Goal: Information Seeking & Learning: Learn about a topic

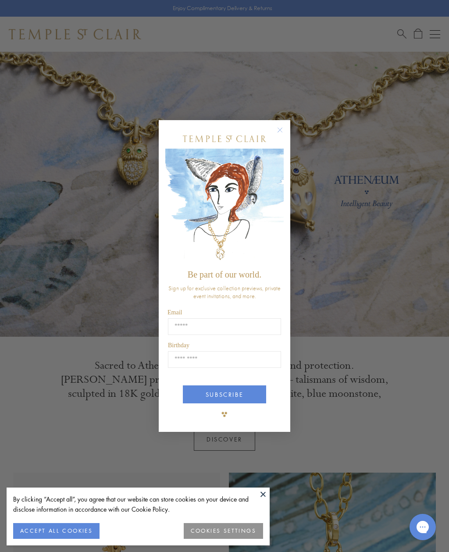
click at [43, 237] on div "Close dialog Be part of our world. Sign up for exclusive collection previews, p…" at bounding box center [224, 276] width 449 height 552
click at [290, 123] on form "Be part of our world. Sign up for exclusive collection previews, private event …" at bounding box center [225, 276] width 132 height 312
click at [268, 133] on div "POPUP Form" at bounding box center [224, 139] width 89 height 20
click at [297, 134] on div "Close dialog Be part of our world. Sign up for exclusive collection previews, p…" at bounding box center [224, 276] width 149 height 330
click at [273, 137] on div "POPUP Form" at bounding box center [224, 139] width 118 height 20
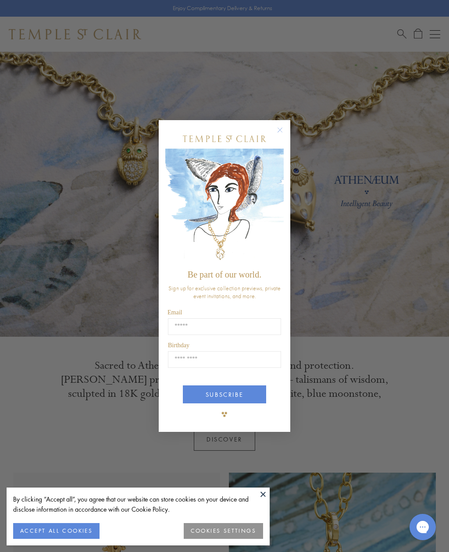
click at [281, 128] on circle "Close dialog" at bounding box center [280, 130] width 11 height 11
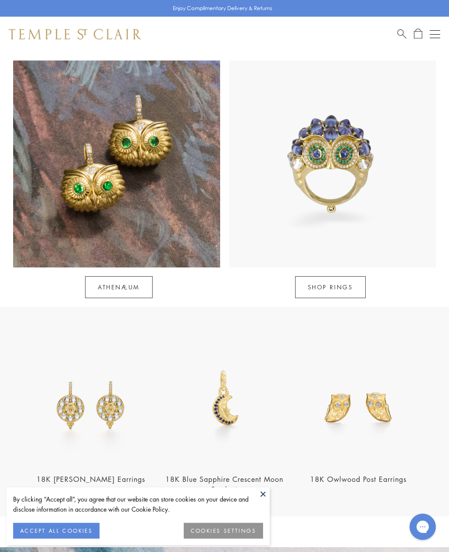
scroll to position [659, 0]
click at [73, 183] on img at bounding box center [116, 164] width 207 height 207
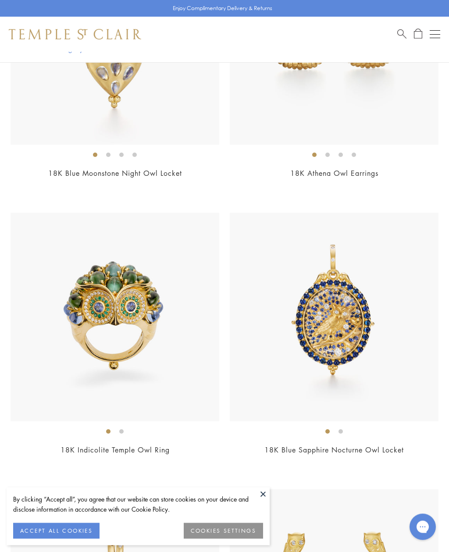
scroll to position [596, 0]
click at [81, 298] on img at bounding box center [115, 317] width 209 height 209
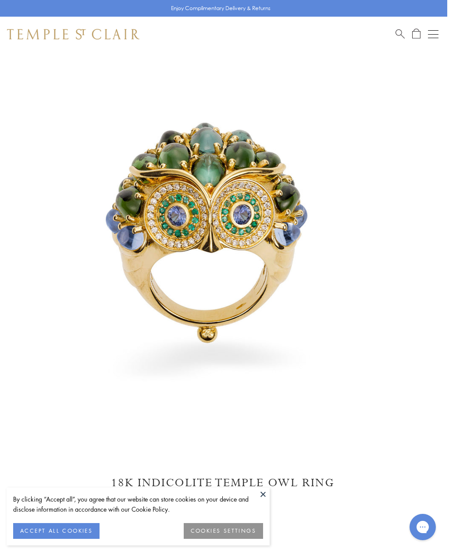
scroll to position [0, 2]
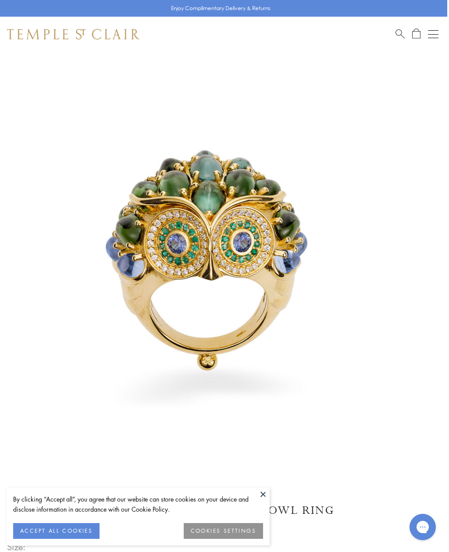
click at [36, 533] on button "ACCEPT ALL COOKIES" at bounding box center [56, 531] width 86 height 16
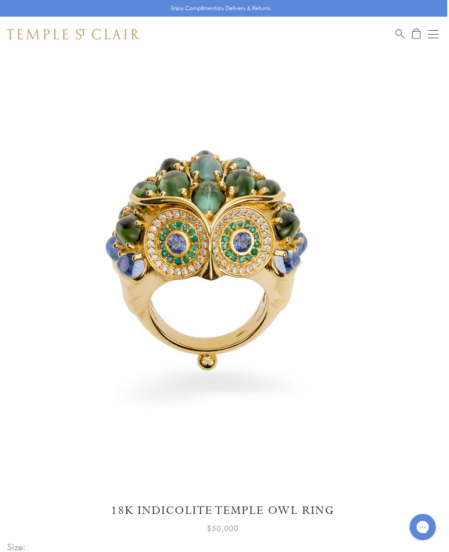
click at [438, 36] on button "Open navigation" at bounding box center [433, 34] width 11 height 11
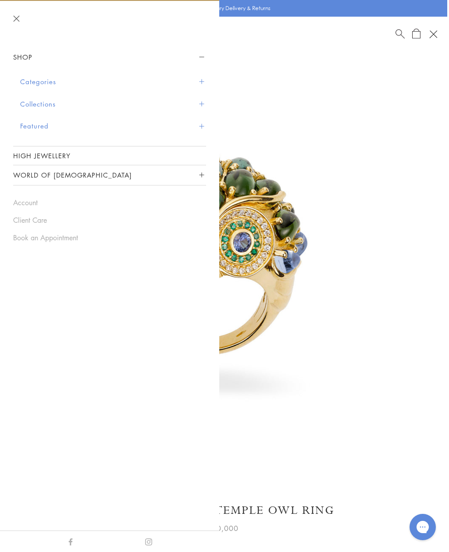
click at [29, 84] on button "Categories" at bounding box center [113, 82] width 186 height 22
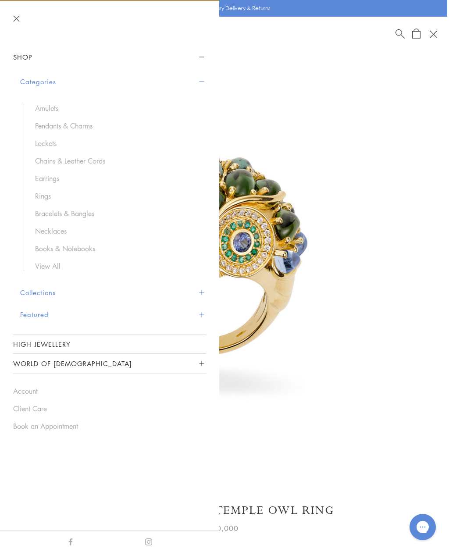
click at [11, 180] on div "Shop Categories Amulets Pendants & Charms Lockets Chains & Leather Cords Earrin…" at bounding box center [109, 239] width 219 height 384
click at [40, 197] on link "Rings" at bounding box center [116, 196] width 162 height 10
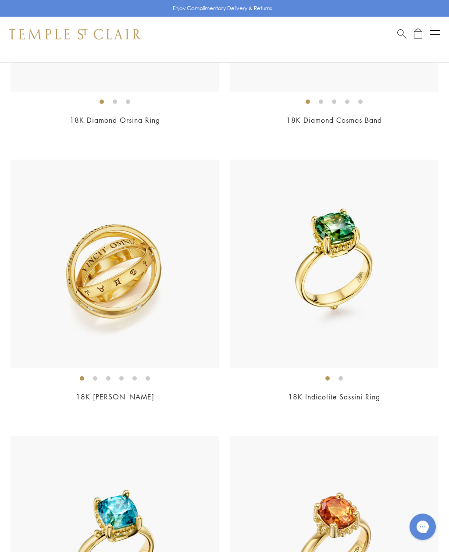
scroll to position [1109, 0]
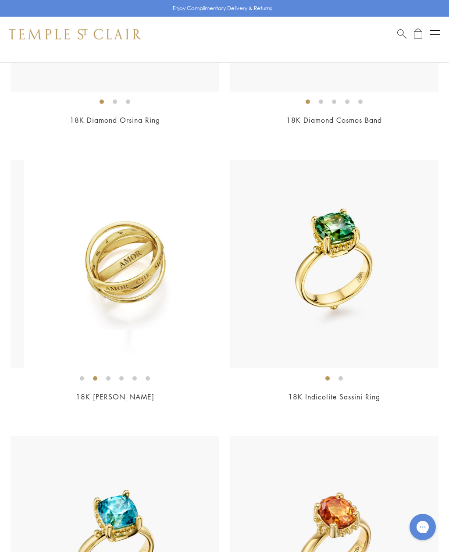
click at [58, 326] on img at bounding box center [128, 264] width 209 height 209
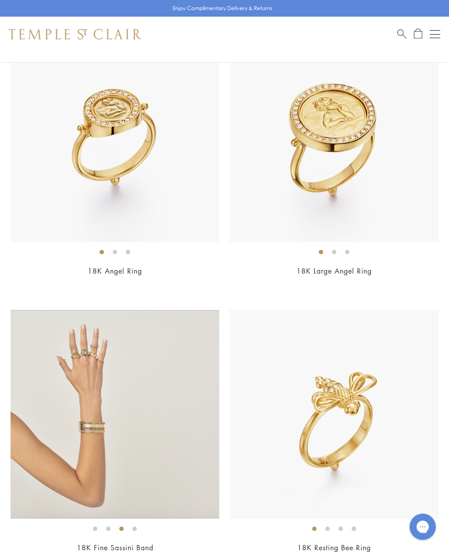
scroll to position [1784, 0]
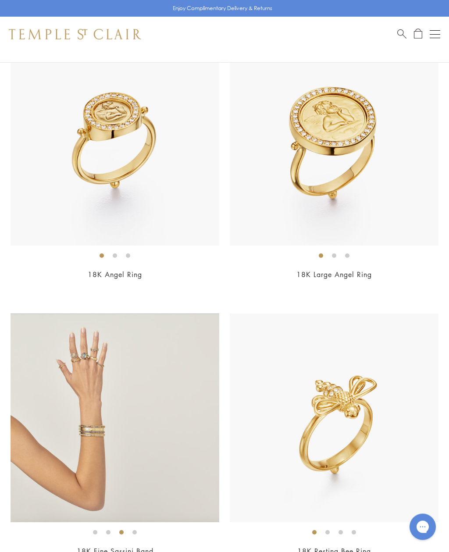
click at [321, 189] on img at bounding box center [334, 141] width 209 height 209
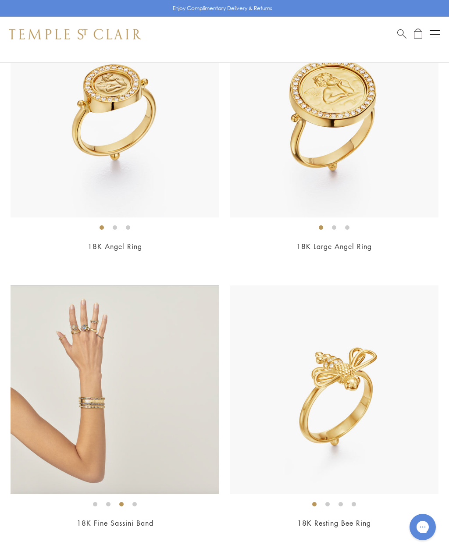
click at [88, 138] on img at bounding box center [115, 113] width 209 height 209
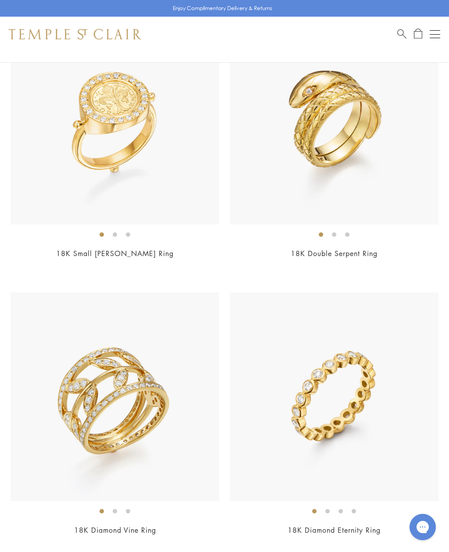
scroll to position [4019, 0]
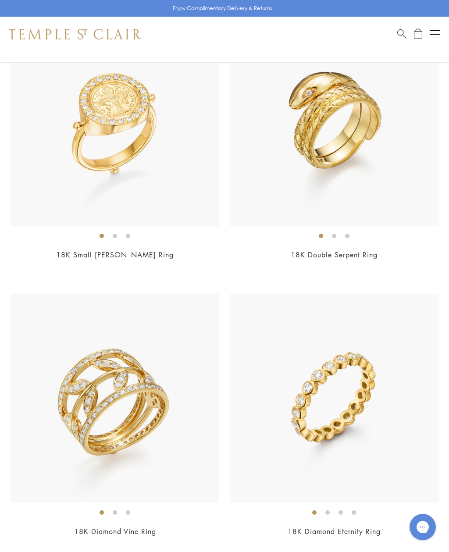
click at [327, 168] on img at bounding box center [334, 121] width 209 height 209
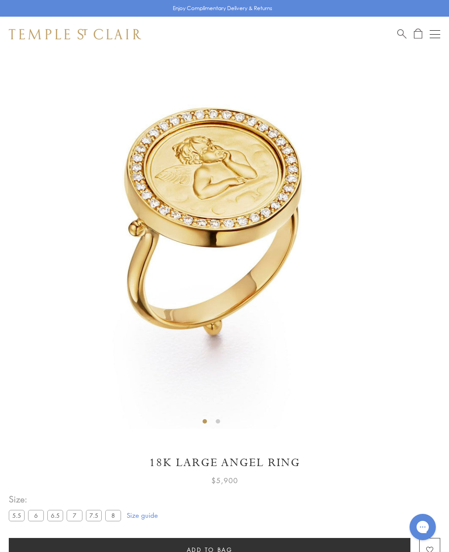
scroll to position [52, 0]
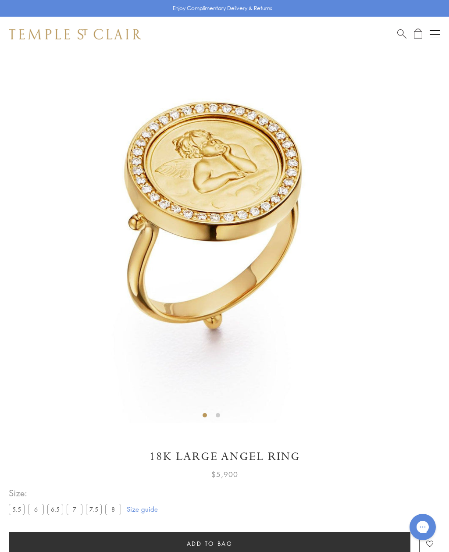
click at [125, 379] on img at bounding box center [211, 211] width 423 height 423
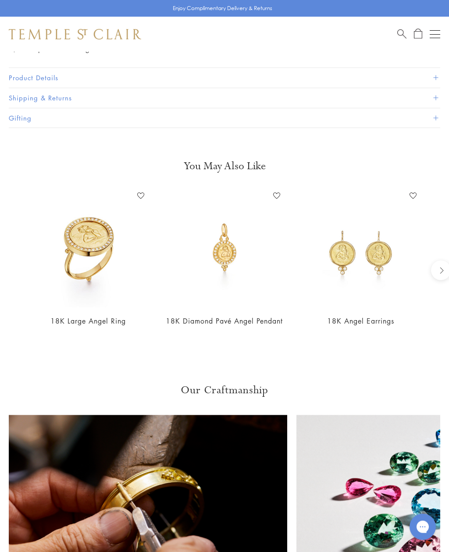
scroll to position [631, 0]
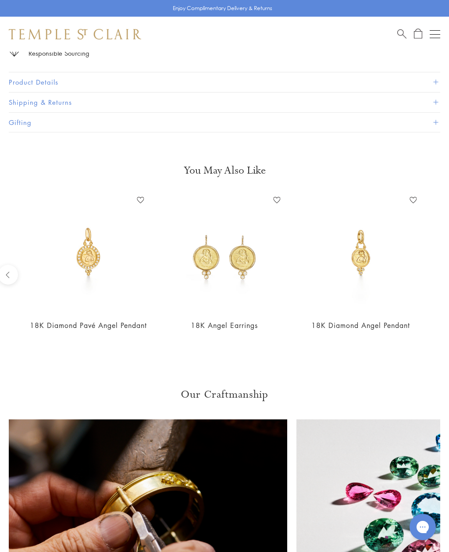
click at [359, 256] on img at bounding box center [360, 252] width 119 height 119
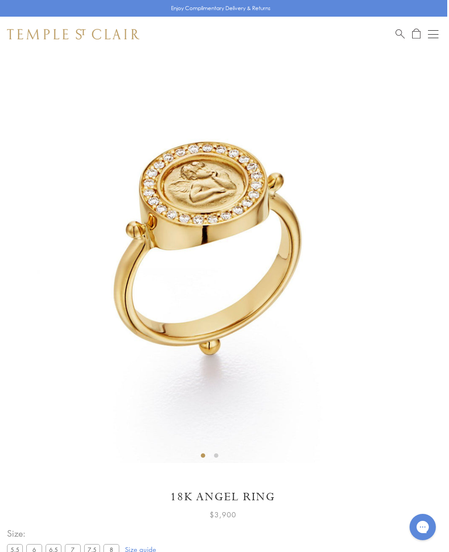
scroll to position [12, 2]
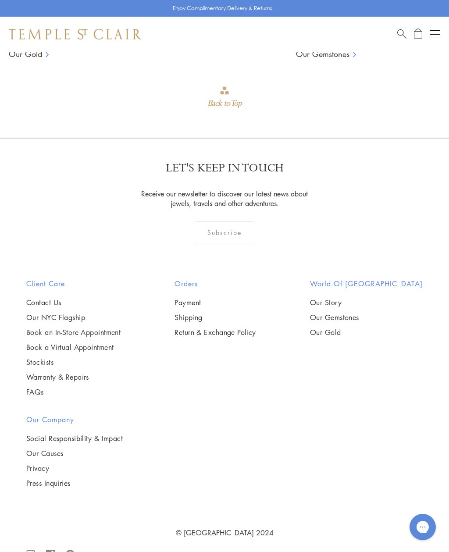
scroll to position [1192, 0]
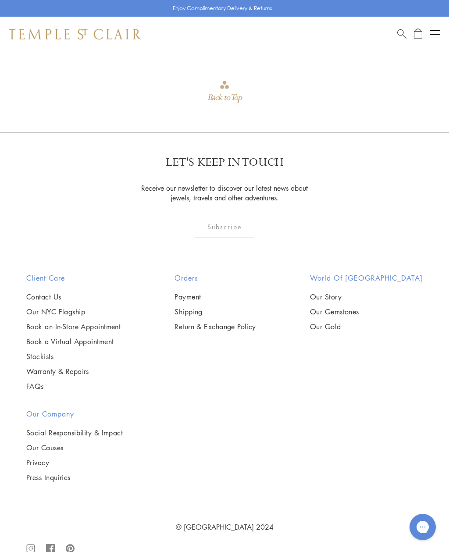
click at [351, 292] on link "Our Story" at bounding box center [366, 297] width 113 height 10
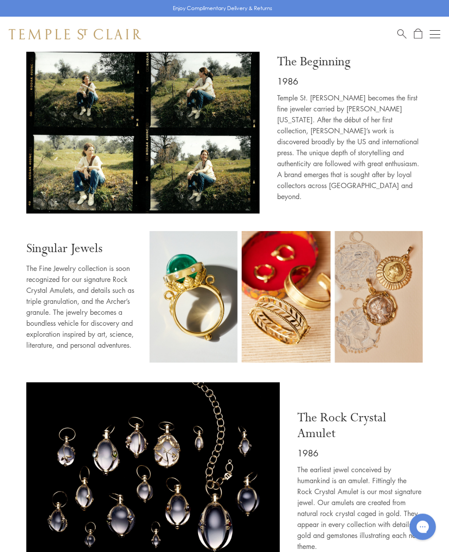
scroll to position [311, 0]
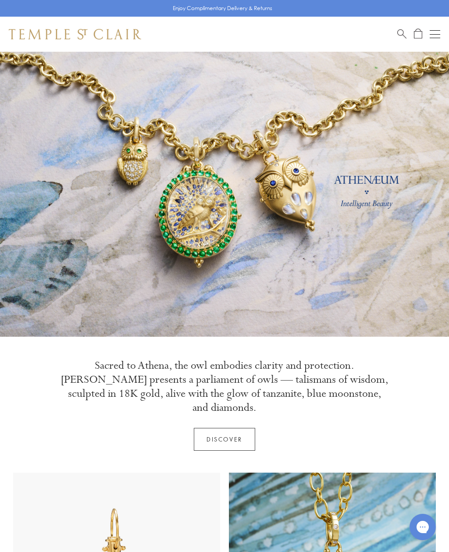
click at [439, 39] on button "Open navigation" at bounding box center [435, 34] width 11 height 11
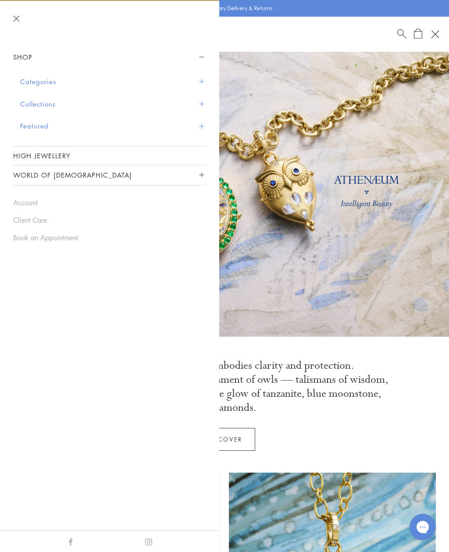
click at [29, 82] on button "Categories" at bounding box center [113, 82] width 186 height 22
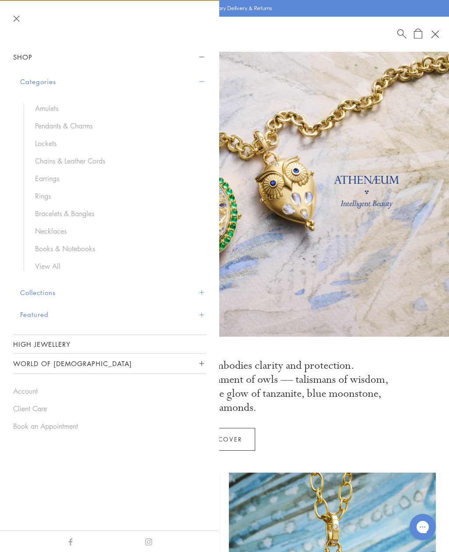
click at [36, 199] on link "Rings" at bounding box center [116, 196] width 162 height 10
click at [49, 199] on link "Rings" at bounding box center [116, 196] width 162 height 10
click at [38, 200] on link "Rings" at bounding box center [116, 196] width 162 height 10
click at [36, 346] on link "High Jewellery" at bounding box center [109, 344] width 193 height 18
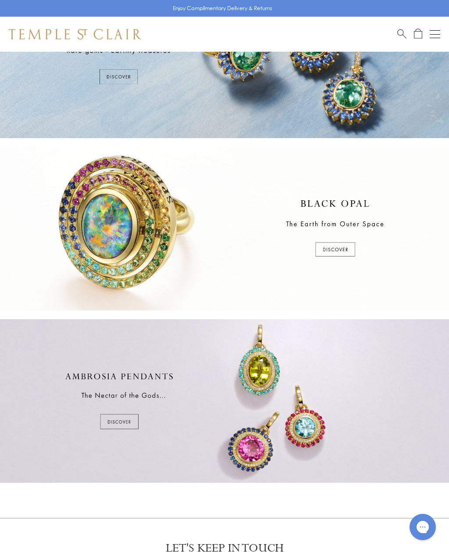
scroll to position [76, 0]
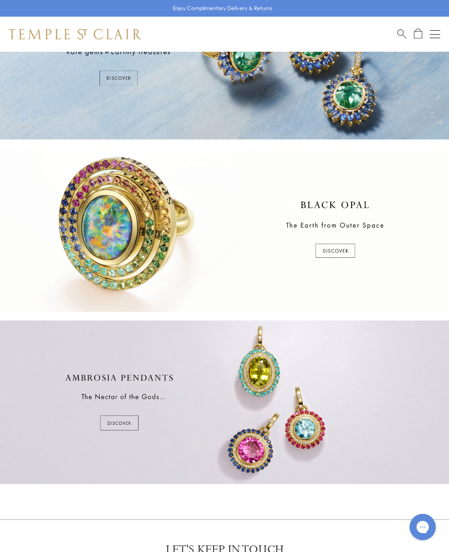
click at [337, 254] on div at bounding box center [224, 230] width 449 height 164
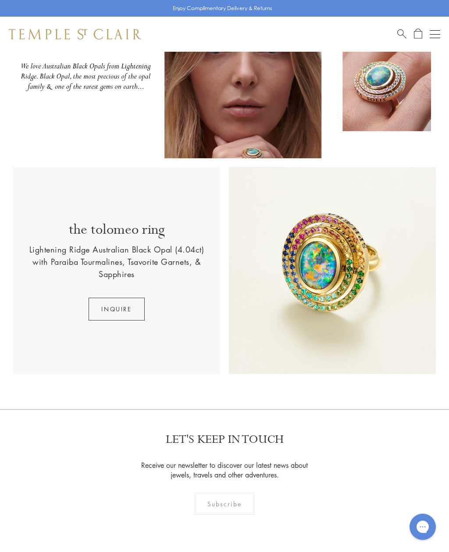
scroll to position [67, 0]
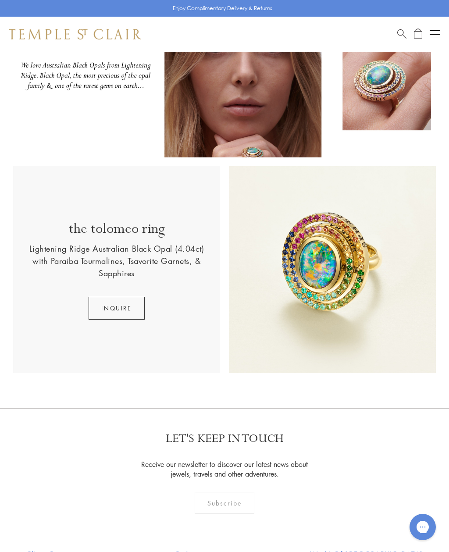
click at [75, 243] on p "the tolomeo ring" at bounding box center [117, 231] width 96 height 23
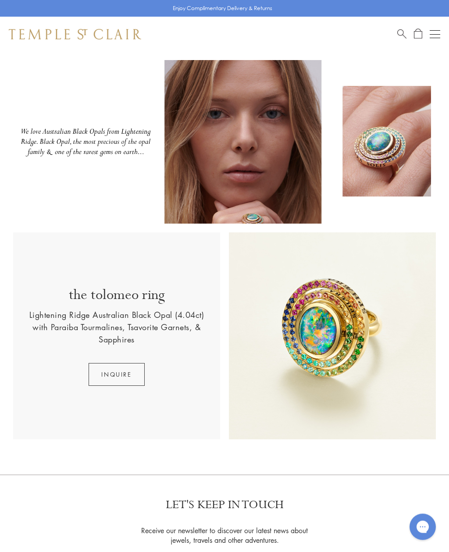
scroll to position [0, 0]
click at [438, 30] on button "Open navigation" at bounding box center [435, 34] width 11 height 11
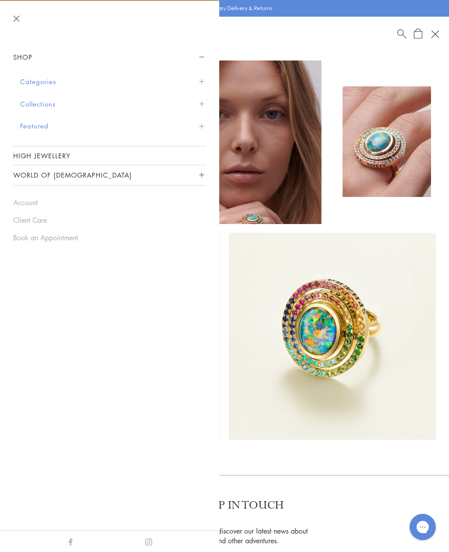
click at [31, 155] on link "High Jewellery" at bounding box center [109, 156] width 193 height 18
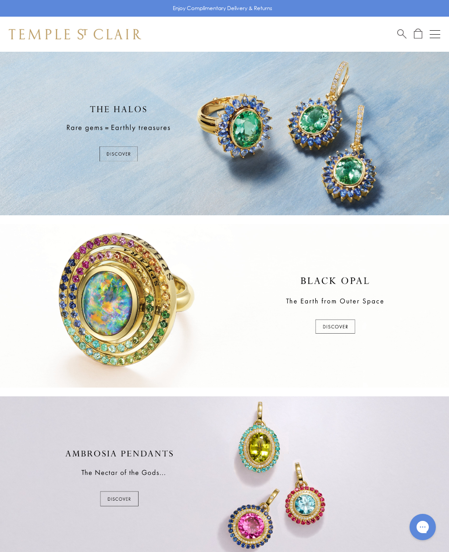
click at [231, 129] on div at bounding box center [224, 134] width 449 height 164
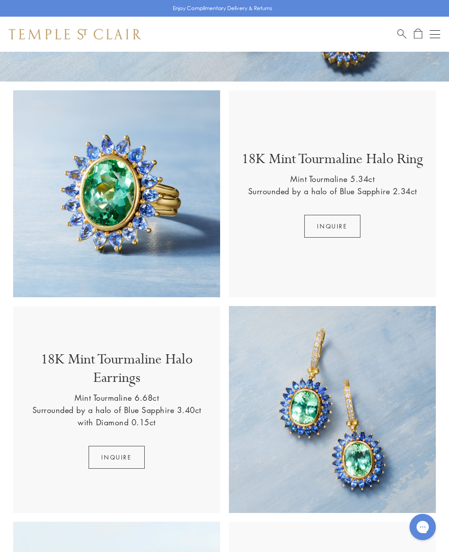
scroll to position [133, 0]
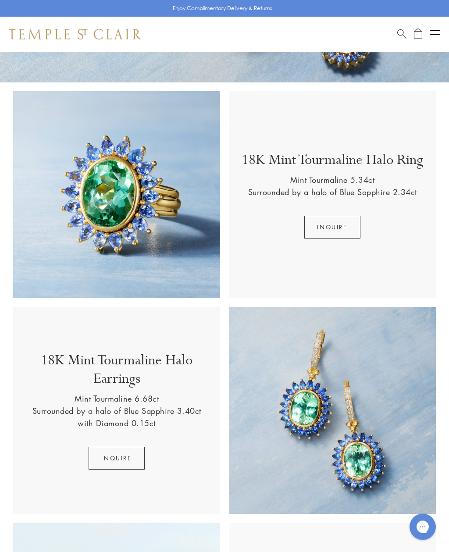
click at [282, 160] on p "18K Mint Tourmaline Halo Ring" at bounding box center [333, 162] width 182 height 23
click at [276, 233] on div "18K Mint Tourmaline Halo Ring Mint Tourmaline 5.34ct Surrounded by a halo of Bl…" at bounding box center [333, 195] width 190 height 88
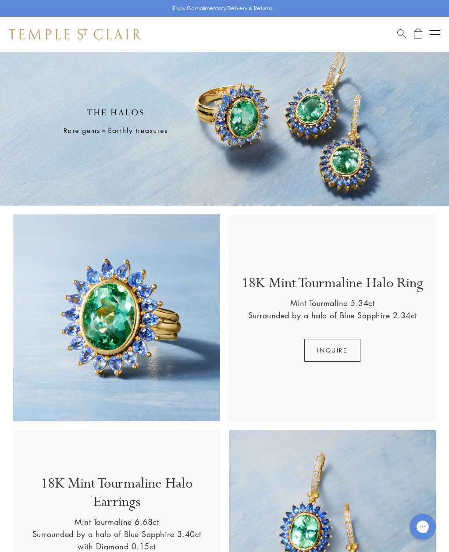
scroll to position [0, 0]
